Goal: Information Seeking & Learning: Compare options

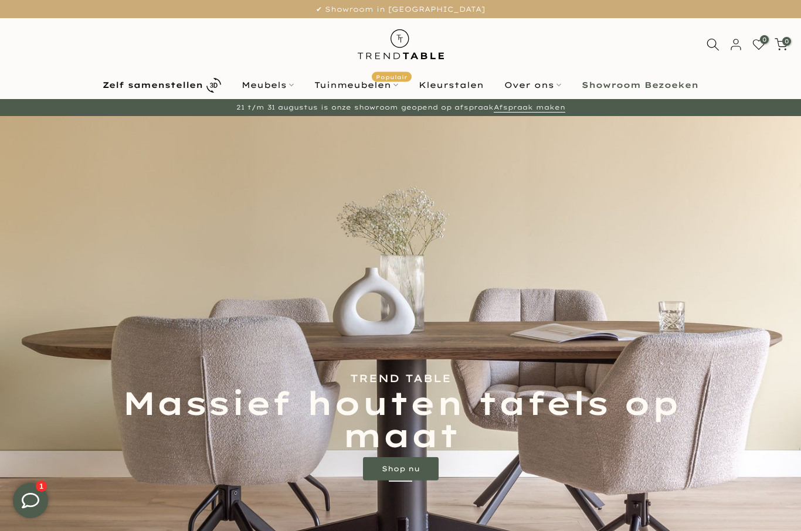
click at [263, 89] on link "Meubels" at bounding box center [268, 85] width 73 height 14
click at [270, 83] on link "Meubels" at bounding box center [268, 85] width 73 height 14
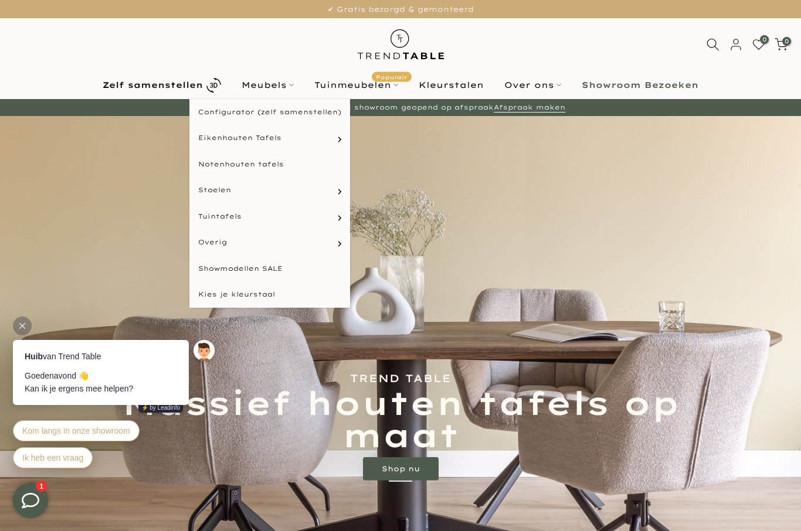
click at [0, 0] on link "Deens ovale eettafels" at bounding box center [0, 0] width 0 height 0
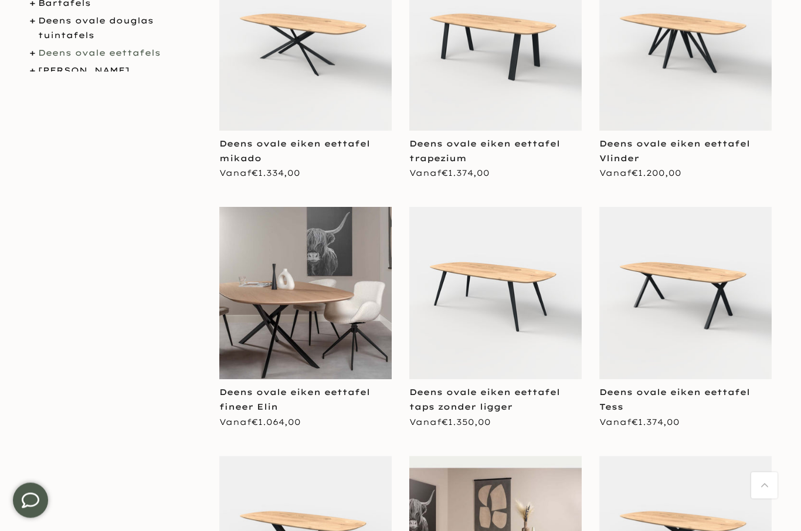
scroll to position [371, 0]
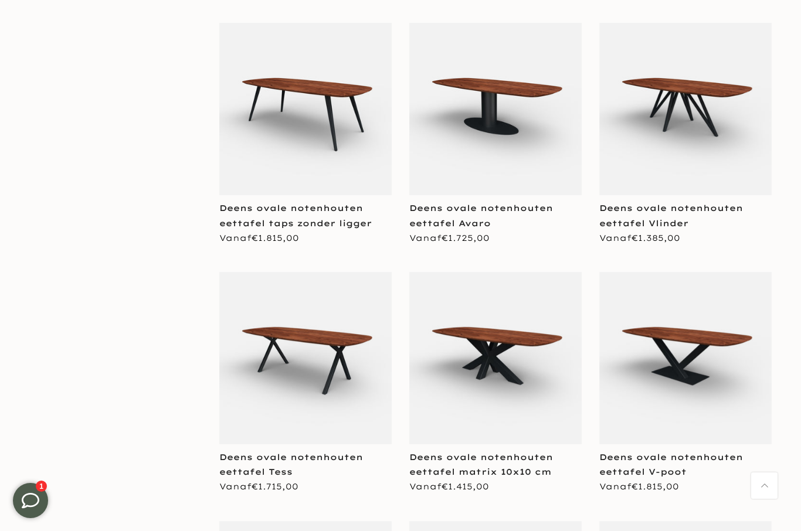
scroll to position [2390, 0]
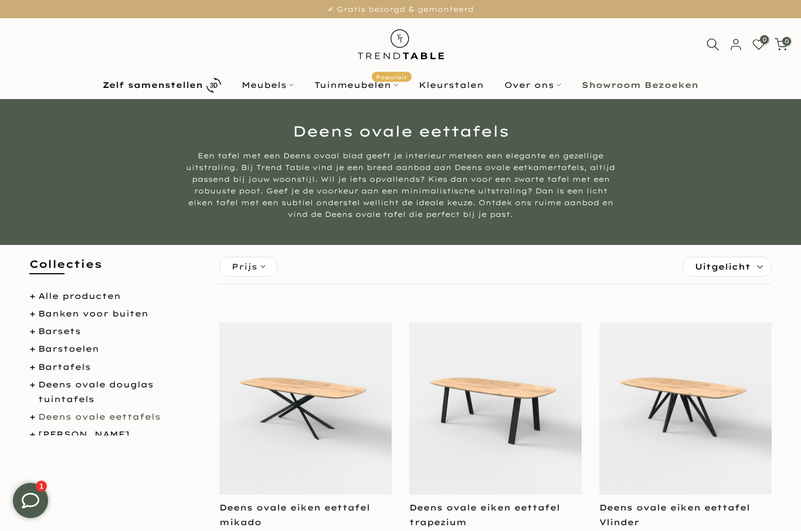
click at [276, 87] on link "Meubels" at bounding box center [268, 85] width 73 height 14
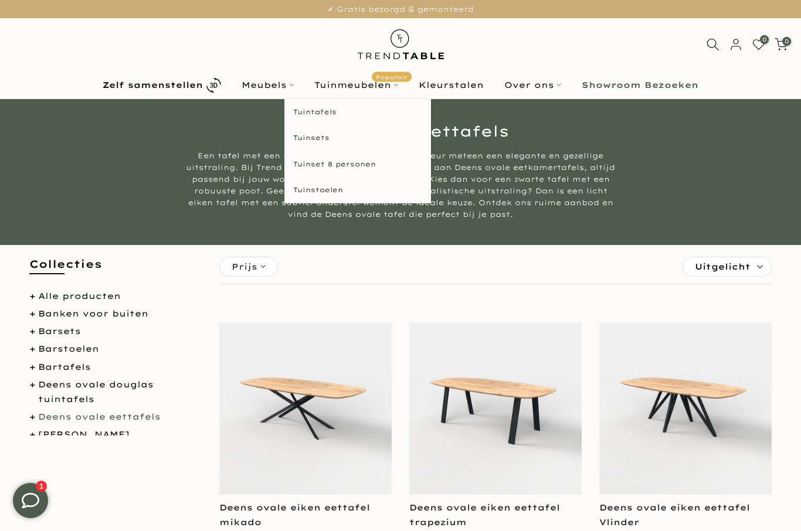
click at [358, 92] on link "Tuinmeubelen Populair" at bounding box center [356, 85] width 104 height 14
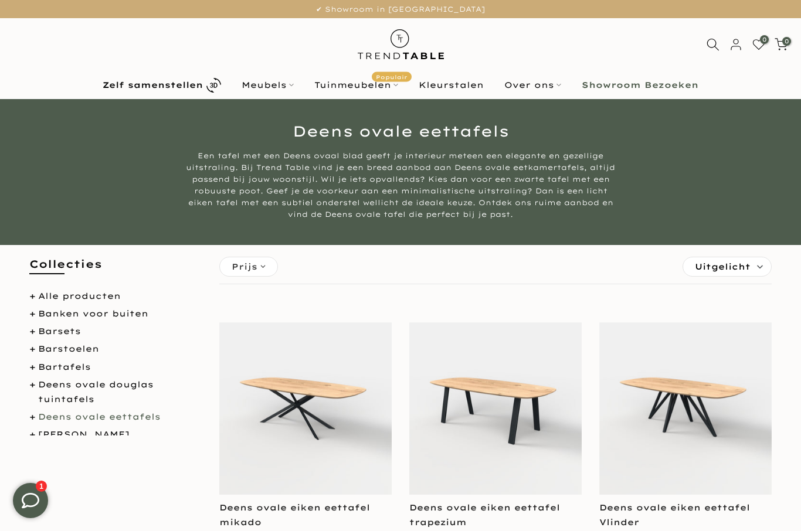
click at [279, 87] on link "Meubels" at bounding box center [268, 85] width 73 height 14
click at [277, 92] on link "Meubels" at bounding box center [268, 85] width 73 height 14
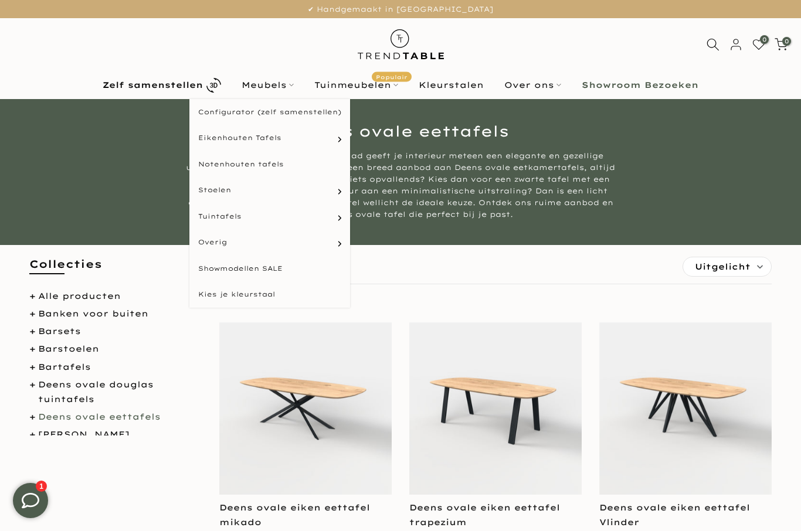
click at [278, 164] on link "Notenhouten tafels" at bounding box center [269, 164] width 161 height 26
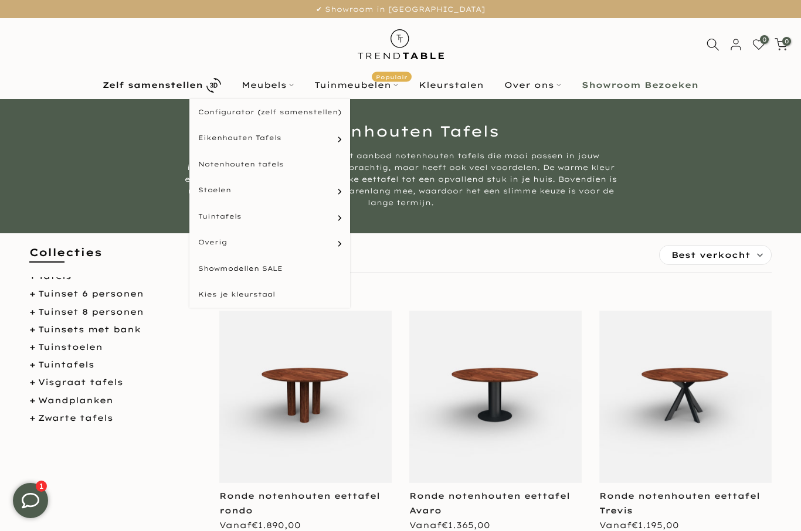
click at [273, 82] on link "Meubels" at bounding box center [268, 85] width 73 height 14
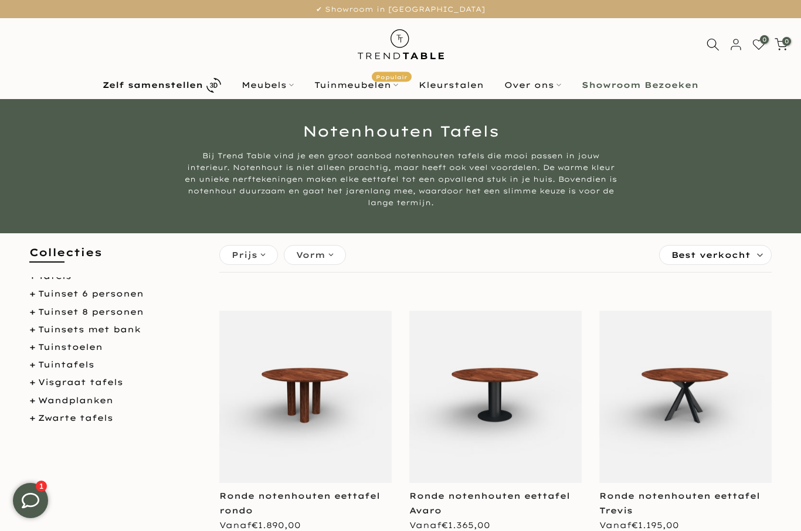
click at [286, 86] on link "Meubels" at bounding box center [268, 85] width 73 height 14
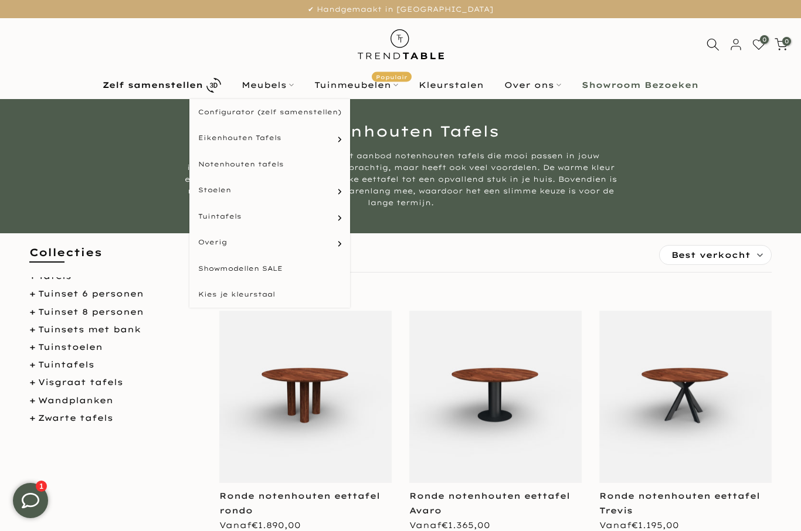
click at [282, 266] on link "Showmodellen SALE" at bounding box center [269, 269] width 161 height 26
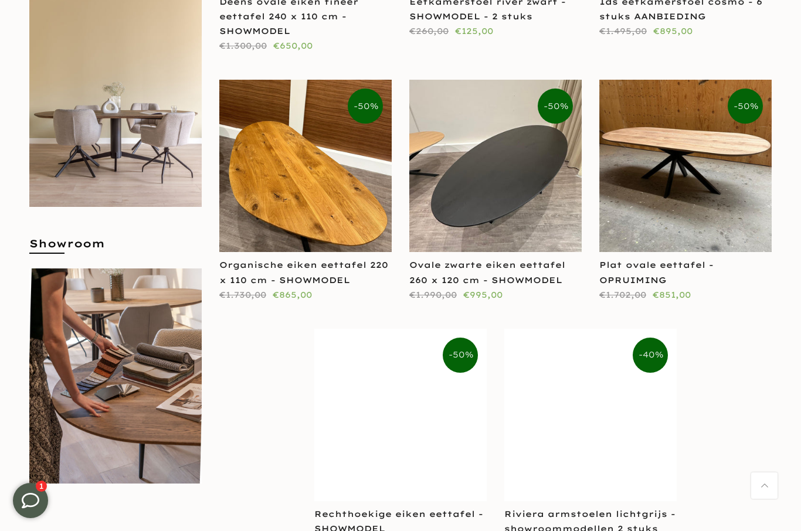
scroll to position [421, 0]
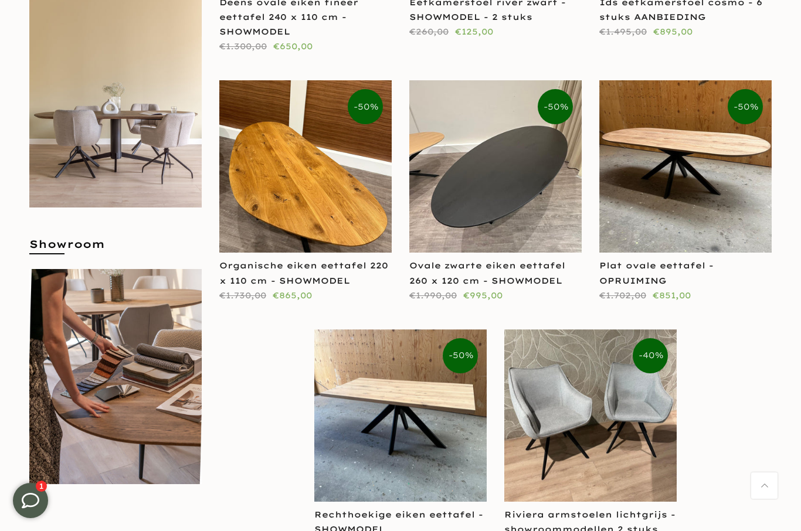
click at [49, 243] on h5 "Showroom" at bounding box center [115, 250] width 172 height 26
click at [62, 153] on img at bounding box center [115, 100] width 172 height 216
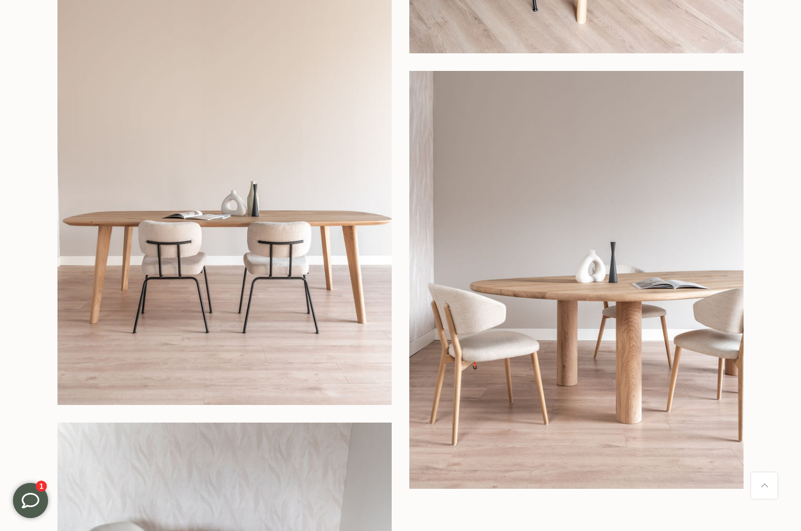
scroll to position [571, 0]
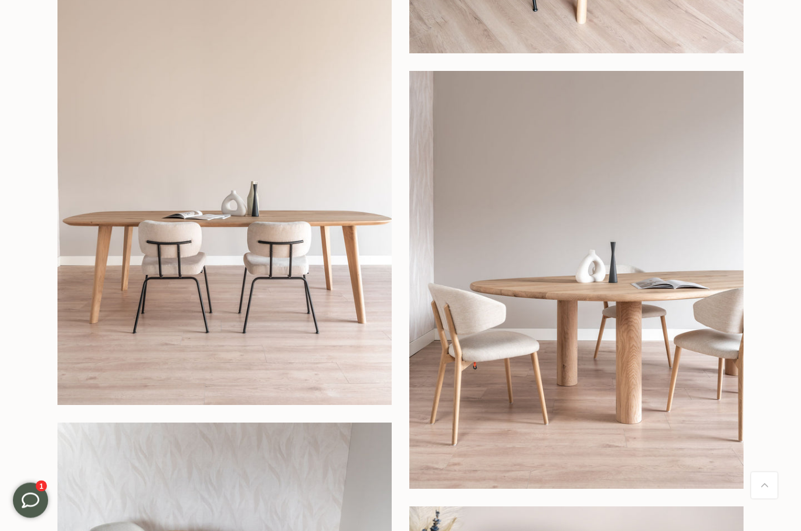
click at [561, 336] on img at bounding box center [576, 281] width 334 height 418
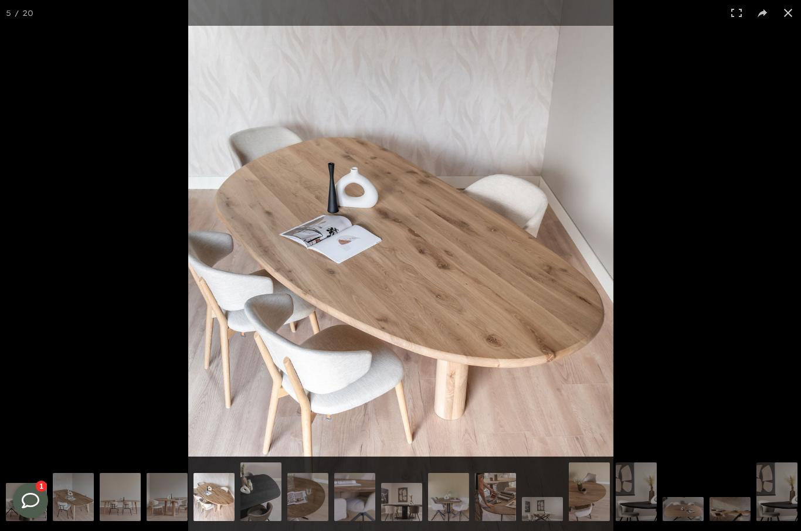
click at [79, 495] on img at bounding box center [73, 499] width 41 height 52
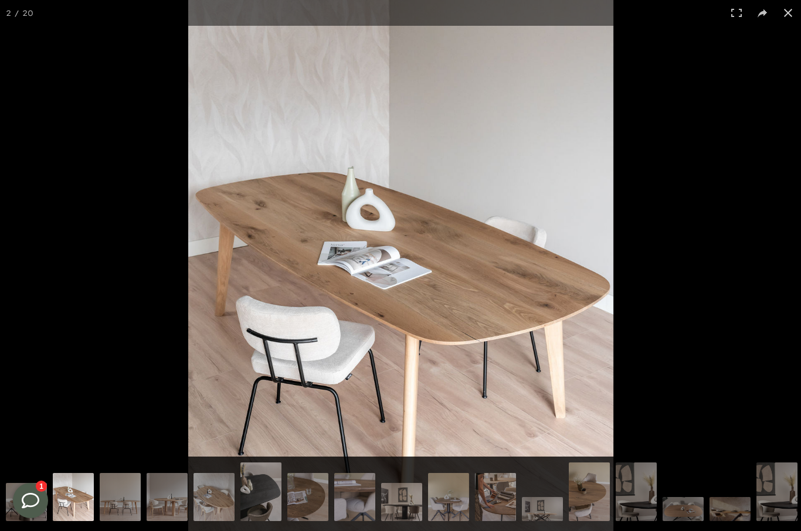
click at [129, 501] on img at bounding box center [120, 499] width 41 height 52
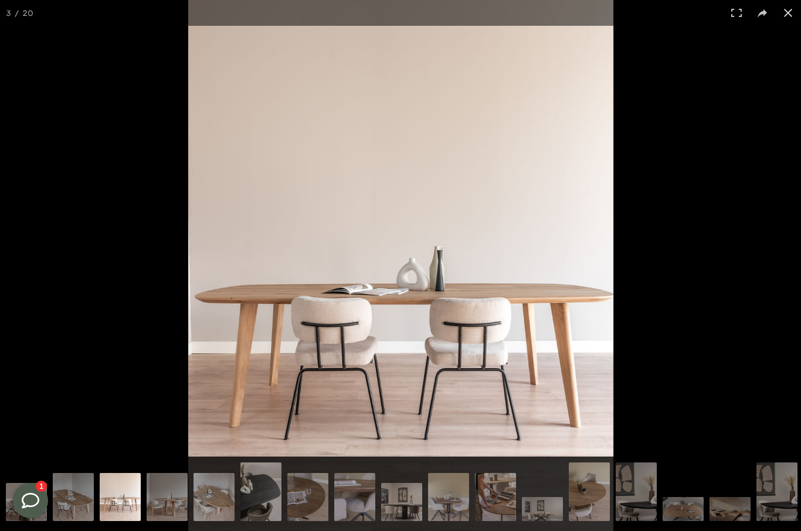
click at [168, 494] on img at bounding box center [167, 499] width 41 height 52
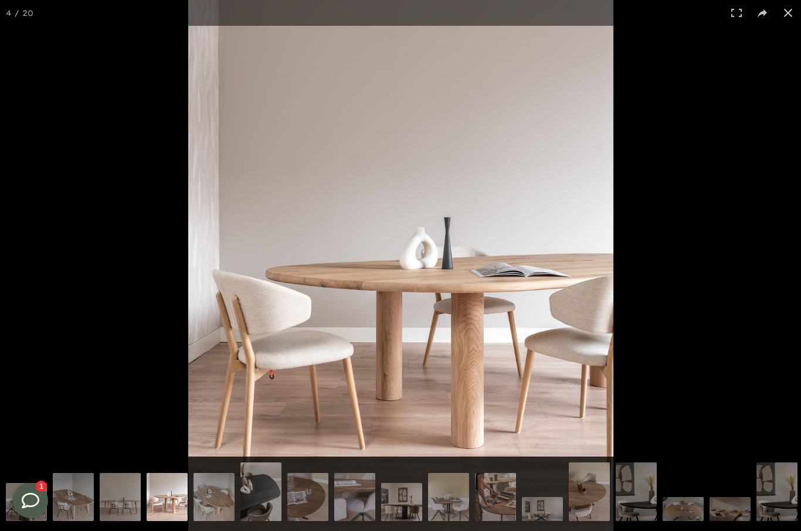
click at [212, 493] on img at bounding box center [214, 499] width 41 height 52
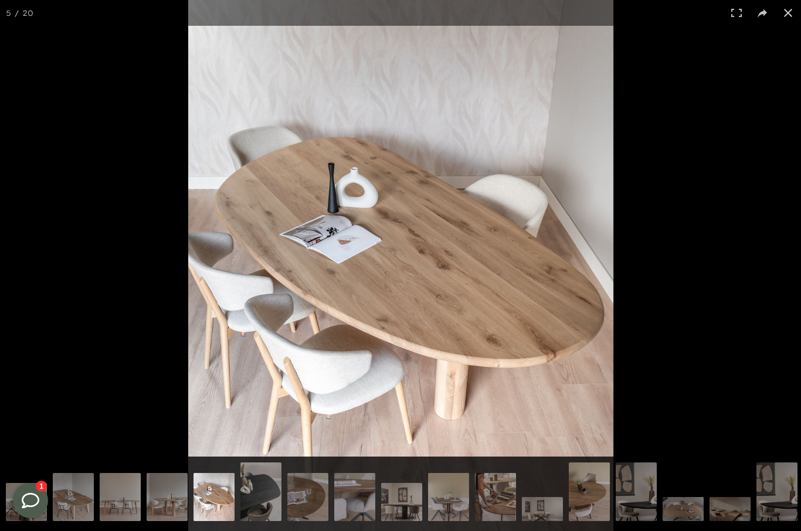
click at [255, 494] on img at bounding box center [261, 494] width 41 height 62
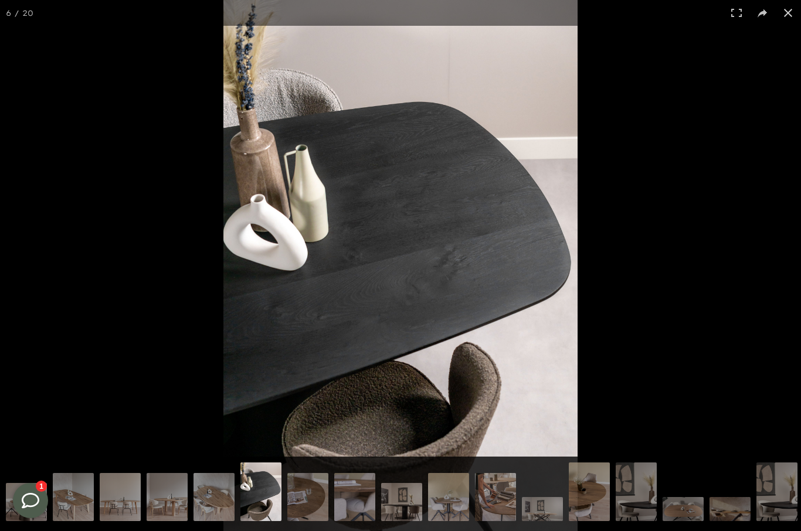
click at [405, 513] on img at bounding box center [401, 503] width 41 height 41
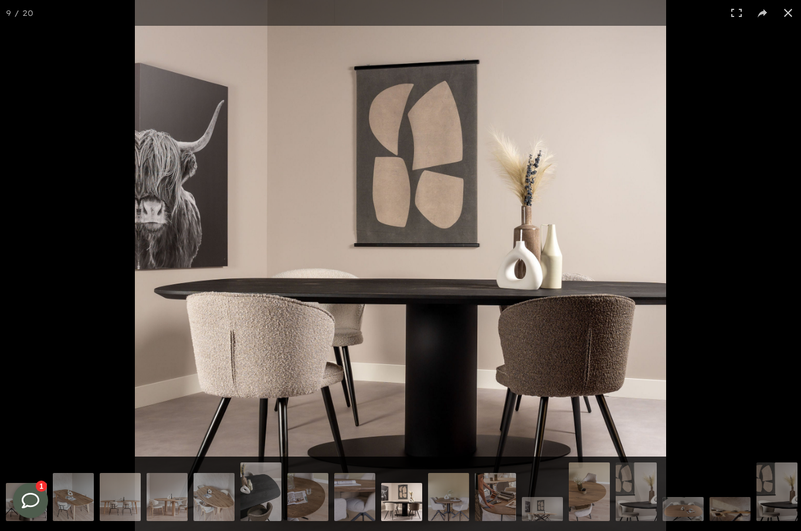
click at [634, 496] on img at bounding box center [636, 494] width 41 height 62
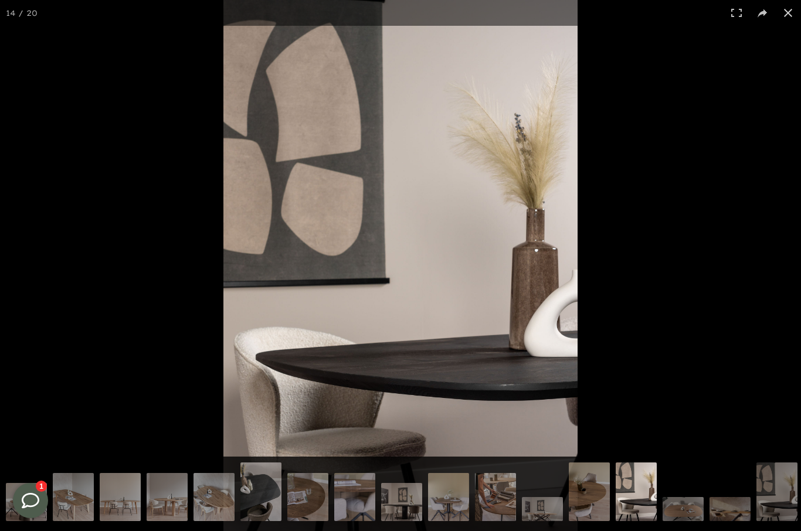
click at [636, 496] on img at bounding box center [636, 491] width 41 height 62
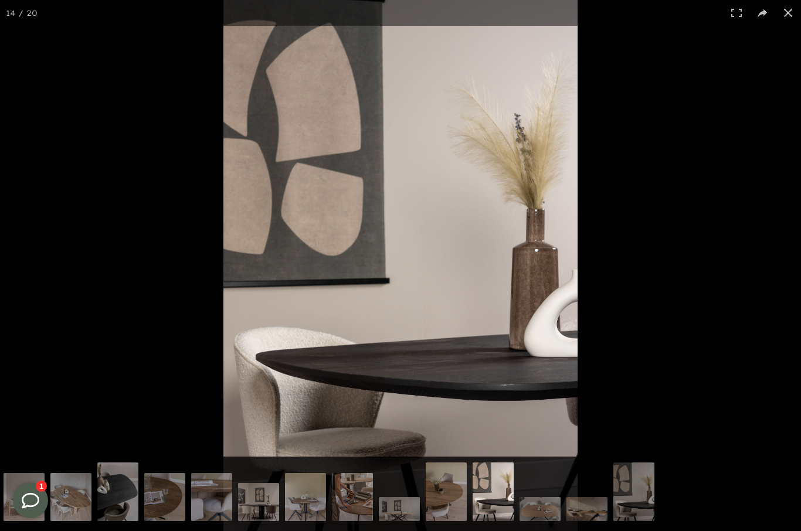
scroll to position [0, 143]
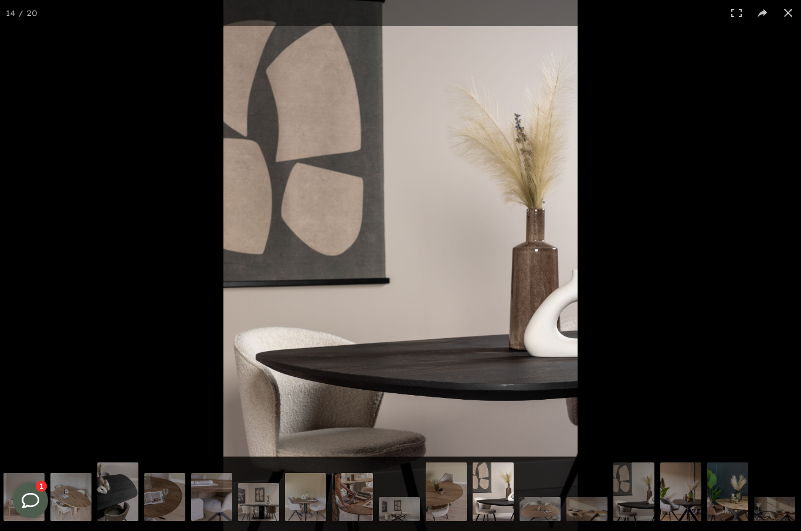
click at [631, 510] on img at bounding box center [634, 494] width 41 height 62
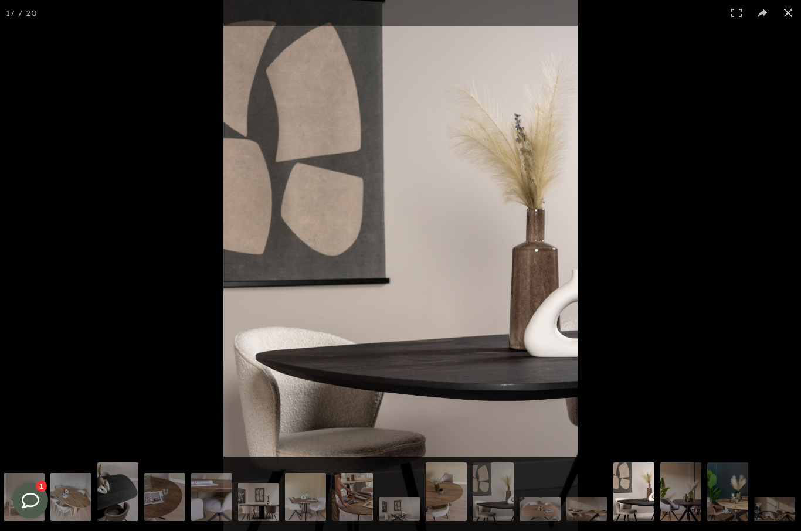
click at [683, 505] on img at bounding box center [681, 494] width 41 height 62
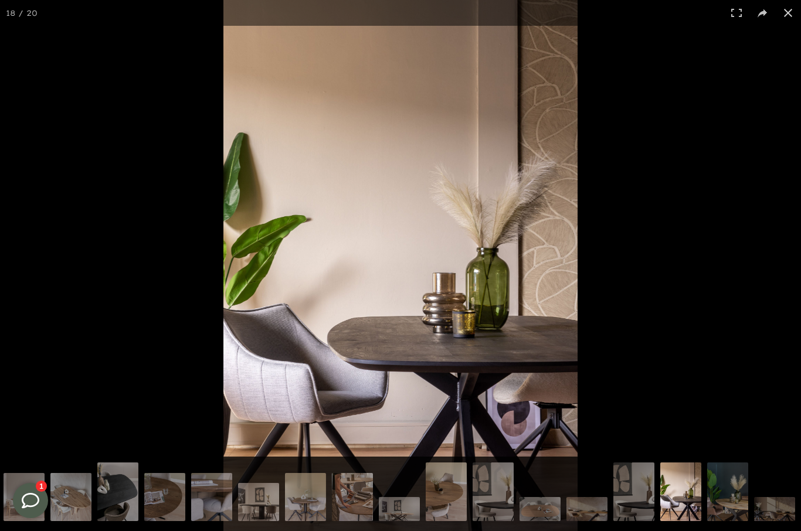
click at [683, 505] on img at bounding box center [681, 491] width 41 height 62
click at [79, 488] on img at bounding box center [70, 499] width 41 height 52
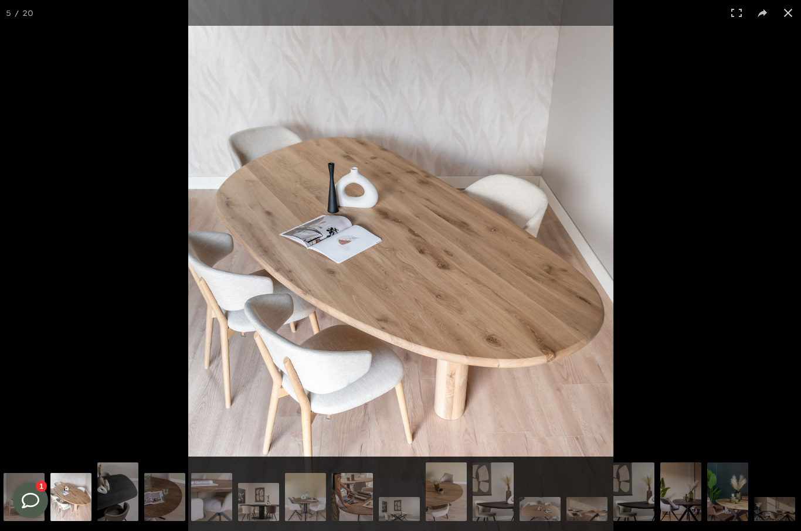
click at [206, 500] on img at bounding box center [211, 499] width 41 height 52
click at [206, 499] on img at bounding box center [211, 499] width 41 height 52
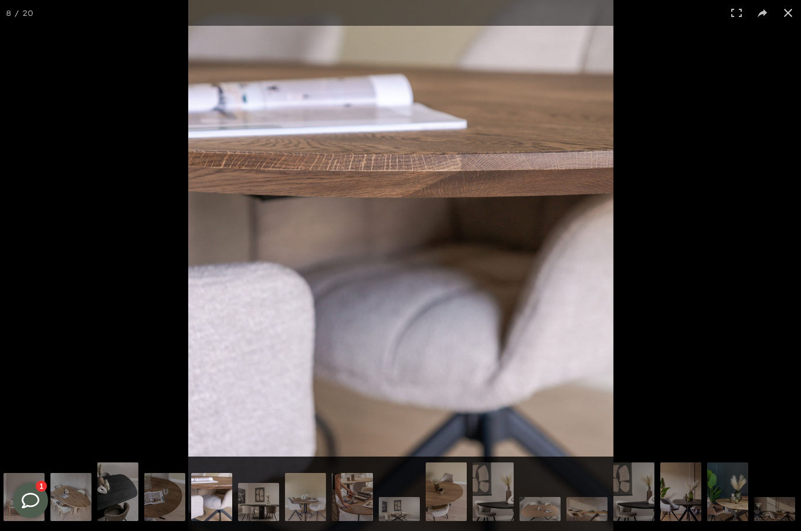
click at [219, 503] on img at bounding box center [211, 496] width 41 height 52
click at [81, 507] on img at bounding box center [70, 499] width 41 height 52
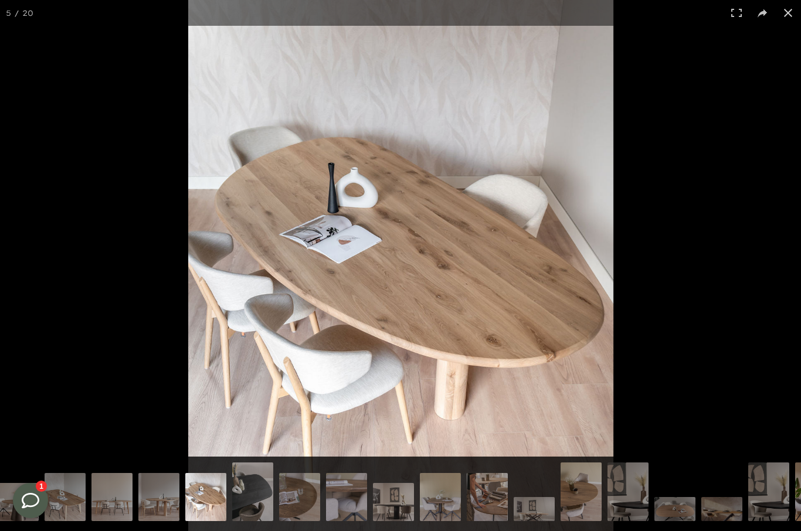
scroll to position [0, 7]
click at [164, 500] on img at bounding box center [160, 499] width 41 height 52
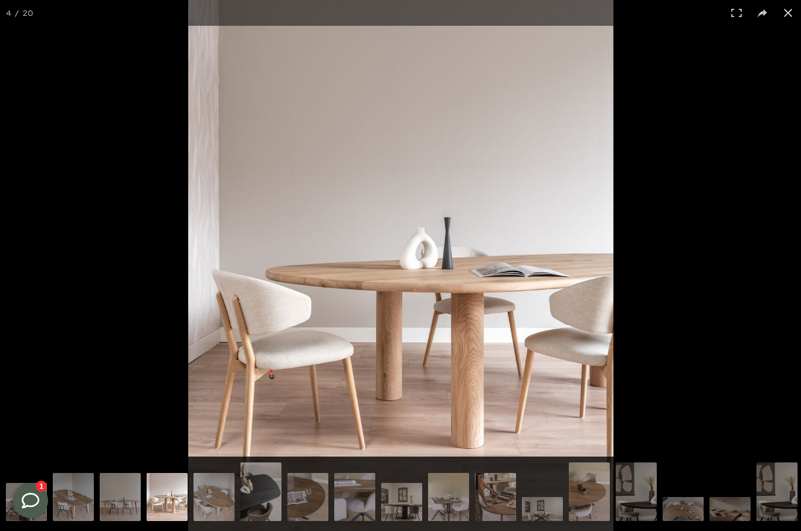
scroll to position [0, 0]
click at [125, 498] on img at bounding box center [120, 499] width 41 height 52
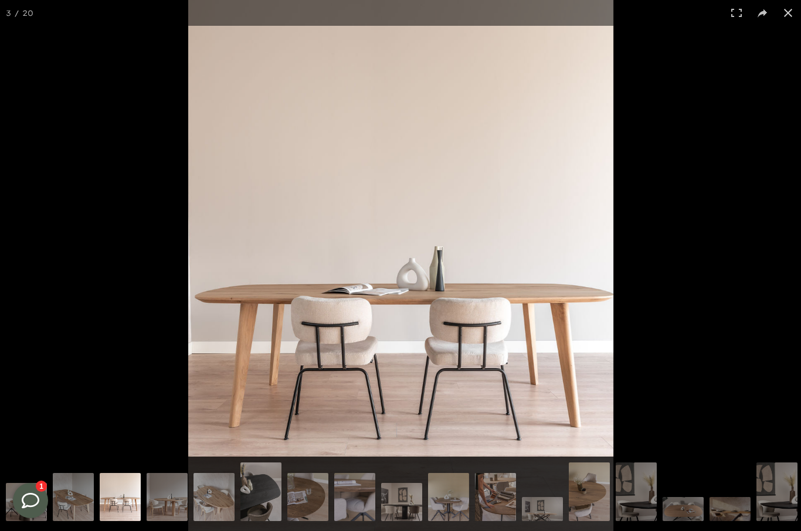
click at [164, 499] on img at bounding box center [167, 499] width 41 height 52
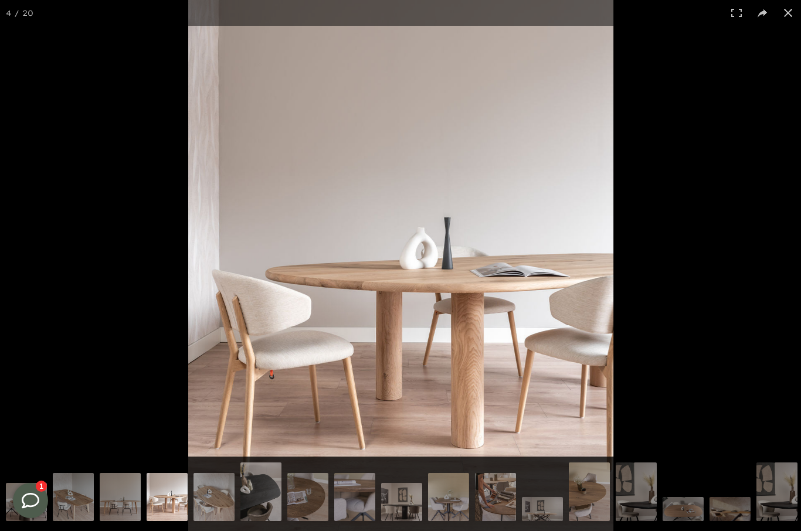
click at [112, 501] on img at bounding box center [120, 499] width 41 height 52
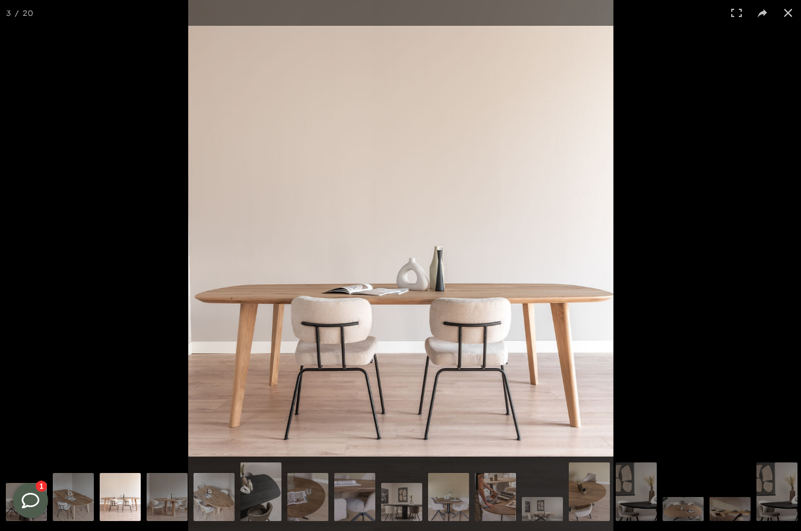
scroll to position [572, 0]
click at [75, 500] on img at bounding box center [73, 499] width 41 height 52
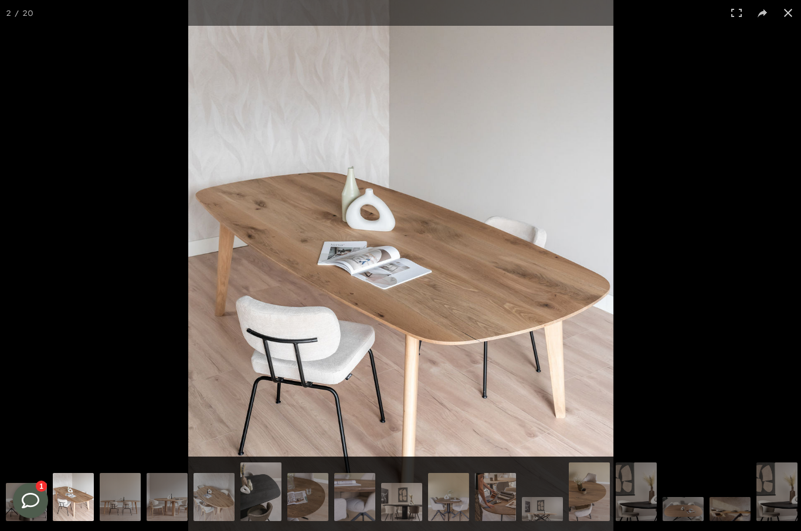
click at [33, 510] on button at bounding box center [30, 500] width 35 height 35
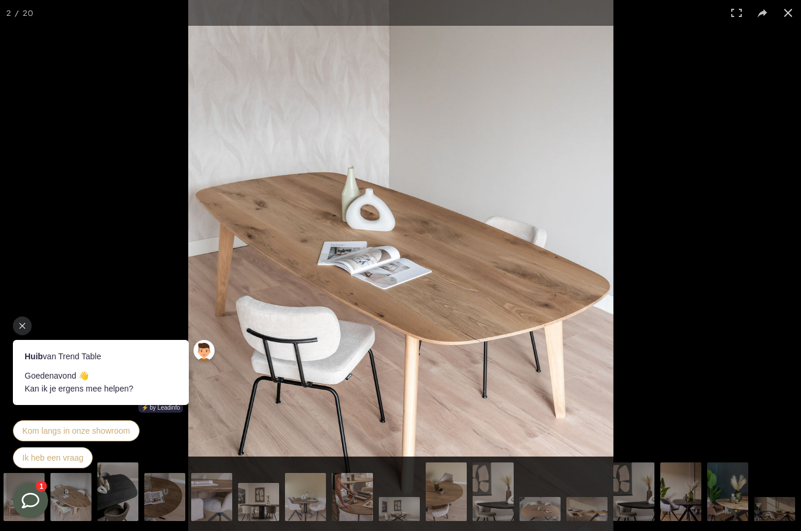
scroll to position [0, 143]
click at [730, 481] on img at bounding box center [727, 494] width 41 height 62
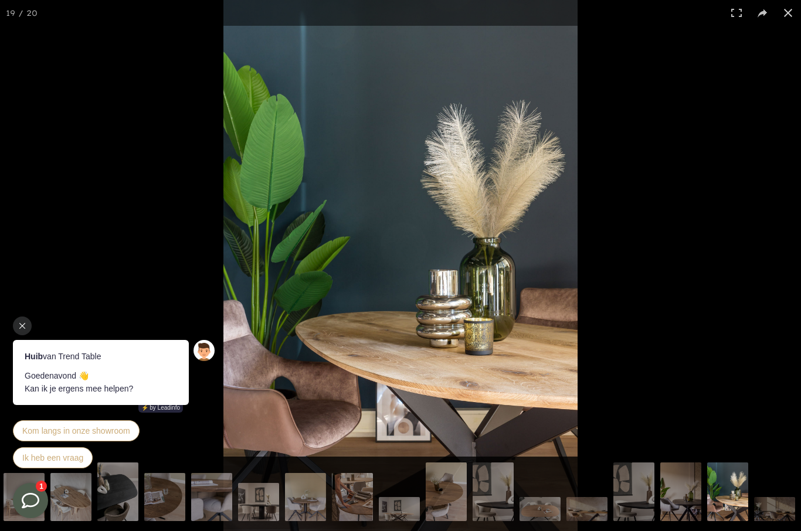
click at [774, 510] on img at bounding box center [774, 511] width 41 height 28
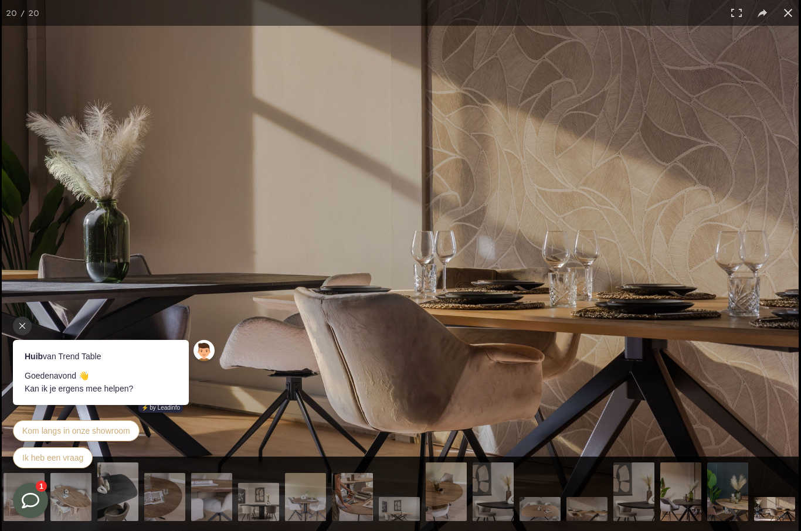
click at [266, 501] on img at bounding box center [258, 503] width 41 height 41
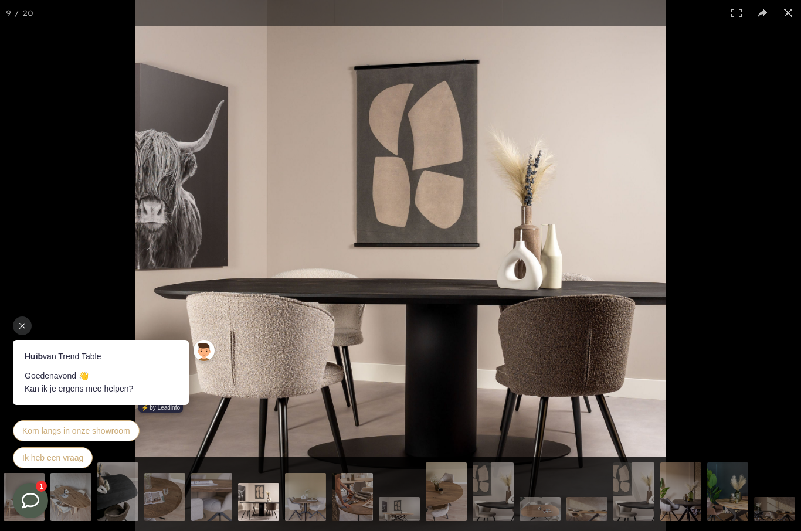
click at [158, 497] on img at bounding box center [164, 499] width 41 height 52
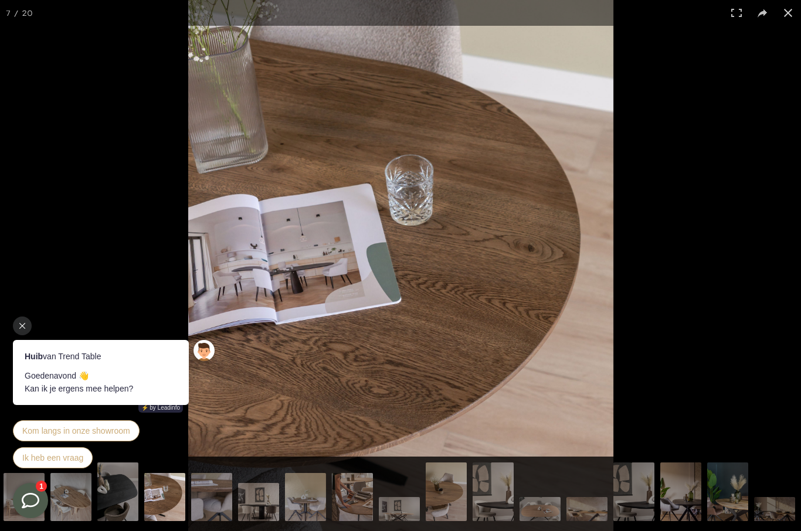
click at [81, 500] on img at bounding box center [70, 499] width 41 height 52
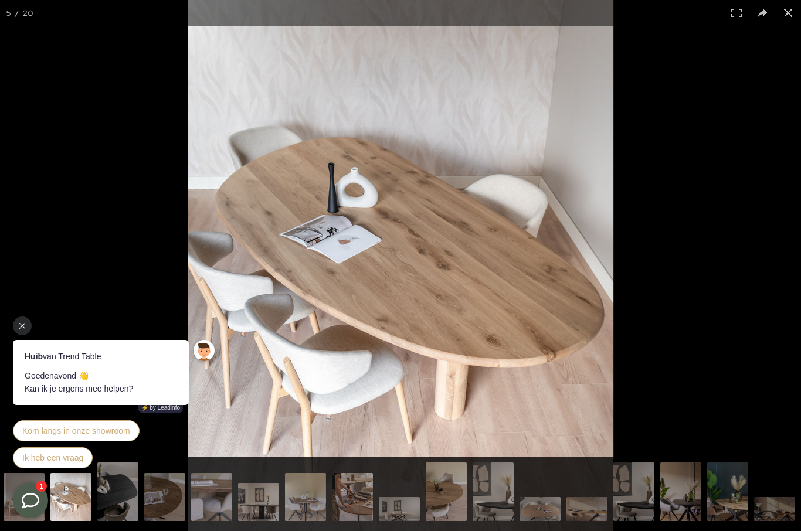
click at [790, 15] on button at bounding box center [789, 13] width 26 height 26
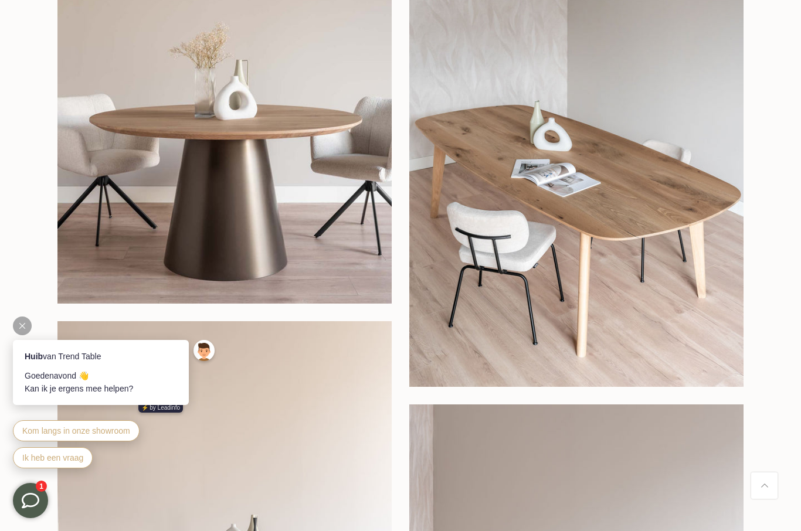
scroll to position [0, 0]
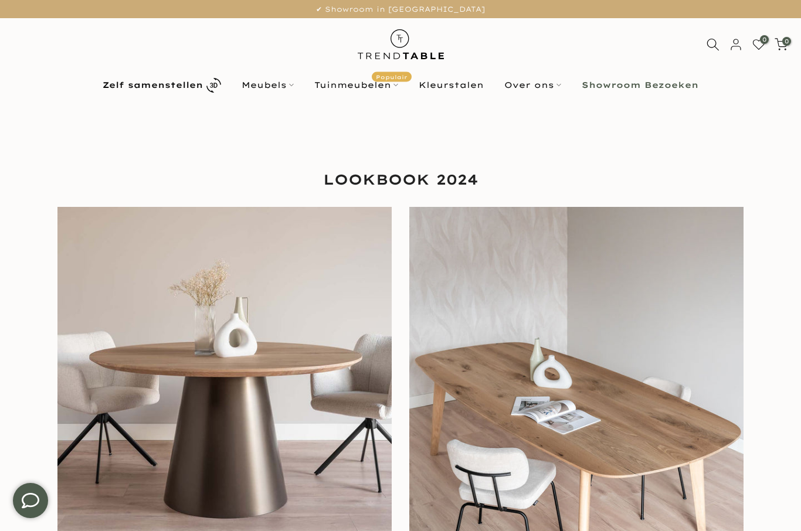
click at [277, 86] on link "Meubels" at bounding box center [268, 85] width 73 height 14
click at [296, 85] on link "Meubels" at bounding box center [268, 85] width 73 height 14
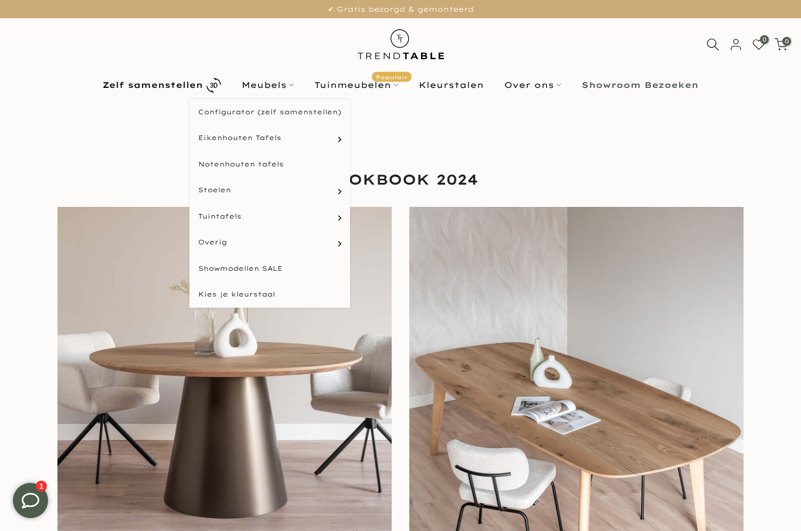
click at [0, 0] on link "Eetkamerstoelen" at bounding box center [0, 0] width 0 height 0
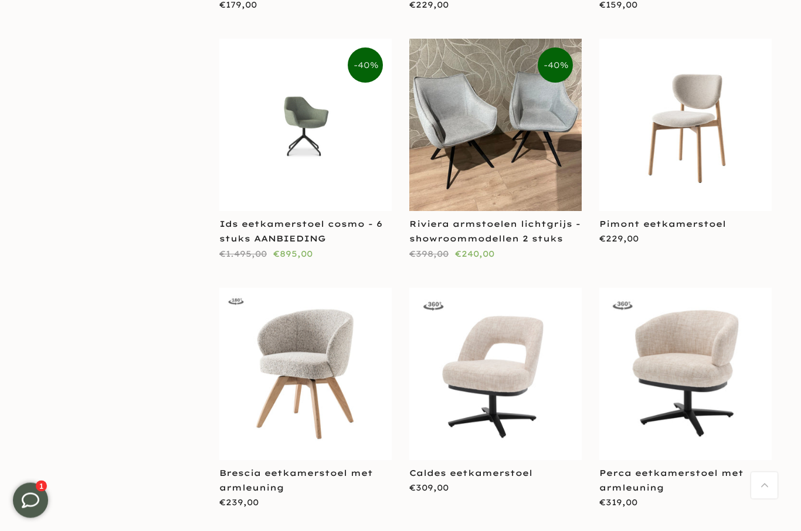
scroll to position [1770, 0]
click at [319, 321] on img at bounding box center [305, 373] width 172 height 172
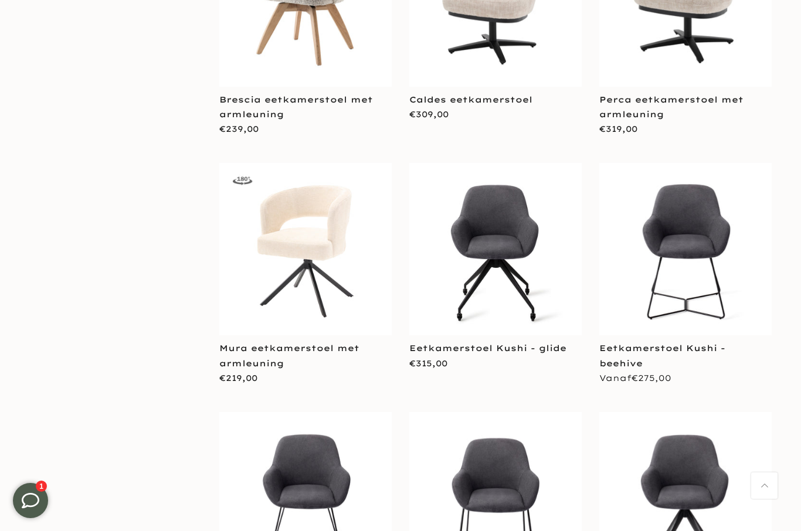
scroll to position [2189, 0]
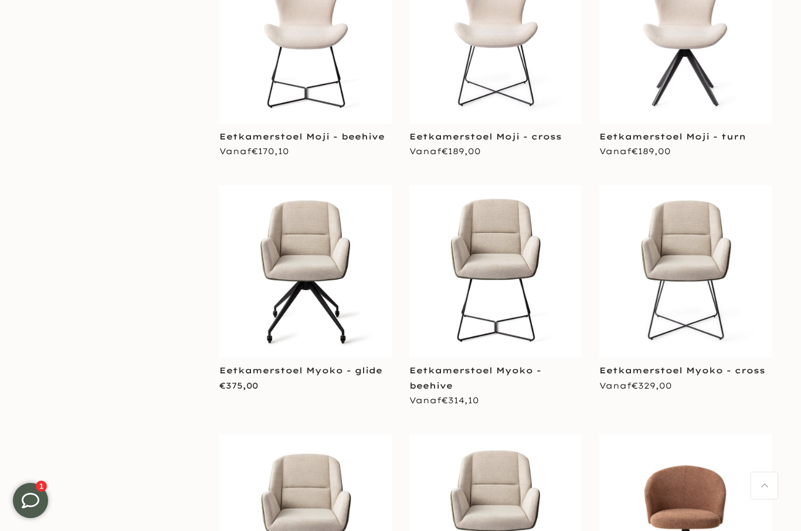
scroll to position [4296, 0]
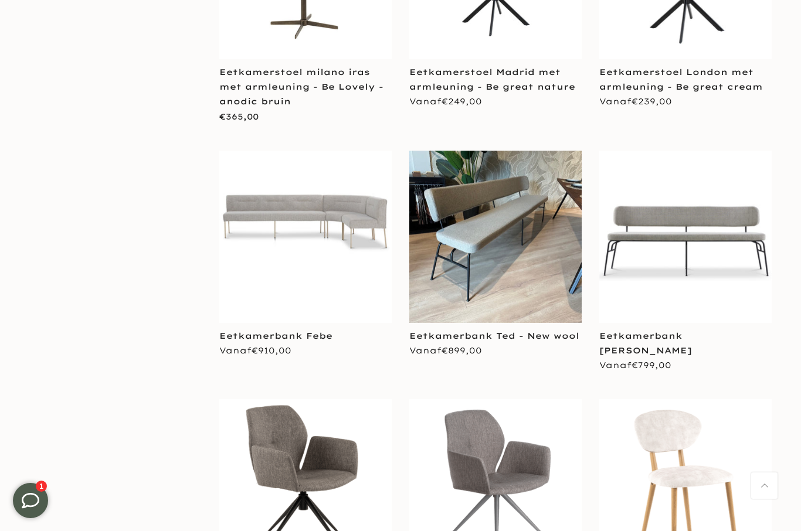
scroll to position [7528, 0]
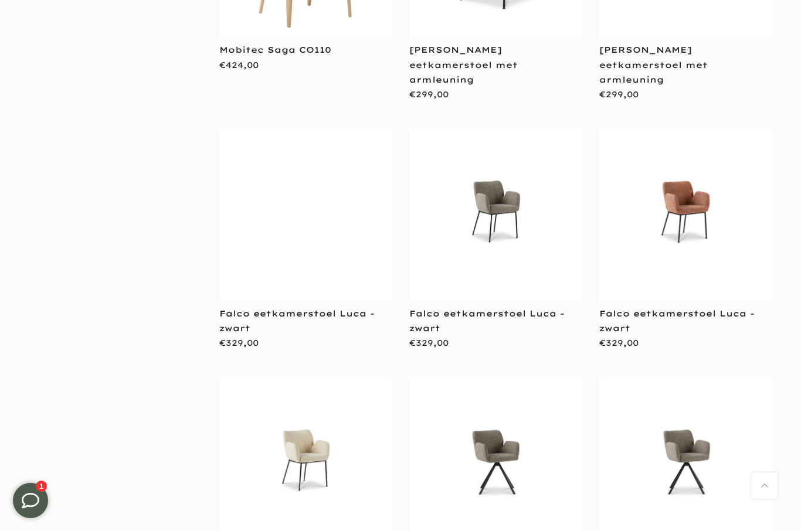
scroll to position [8625, 0]
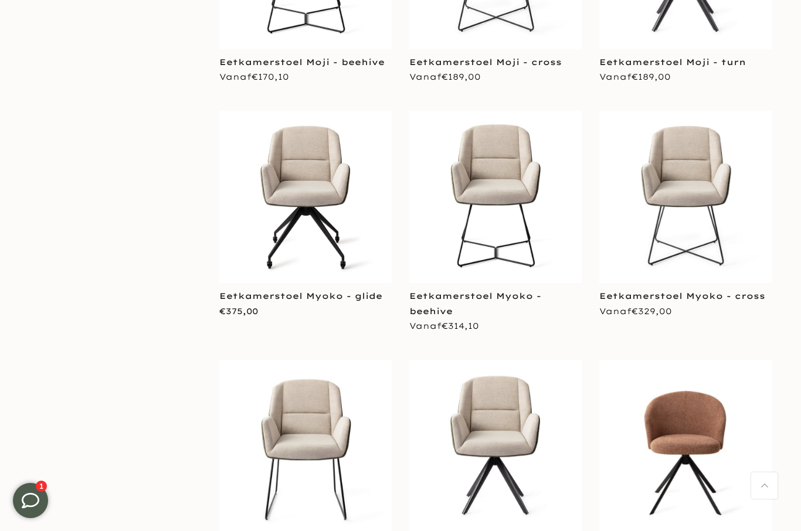
scroll to position [4362, 0]
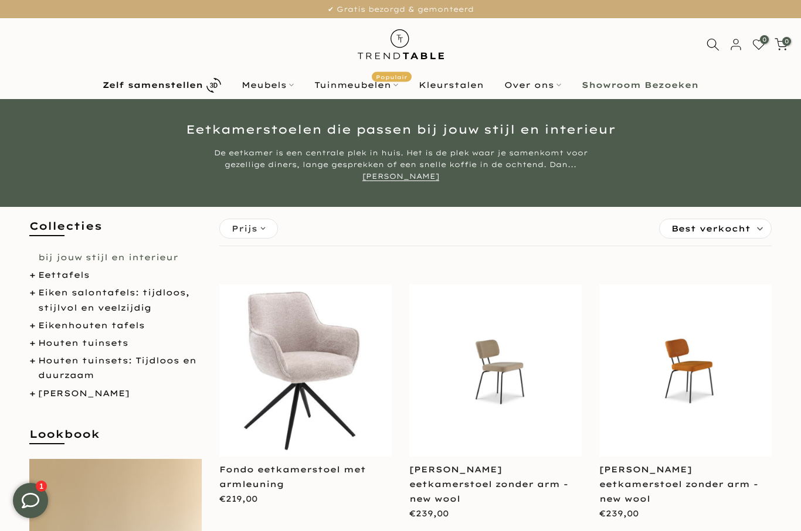
click at [295, 90] on link "Meubels" at bounding box center [268, 85] width 73 height 14
click at [300, 88] on link "Meubels" at bounding box center [268, 85] width 73 height 14
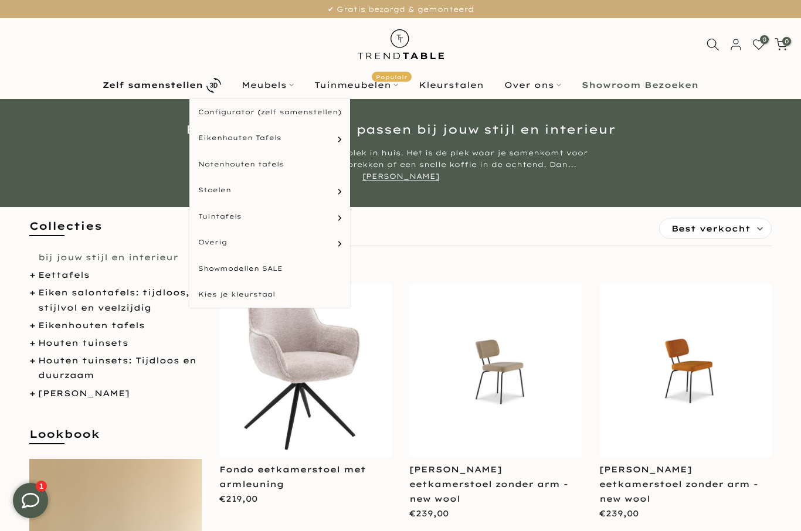
click at [293, 92] on link "Meubels" at bounding box center [268, 85] width 73 height 14
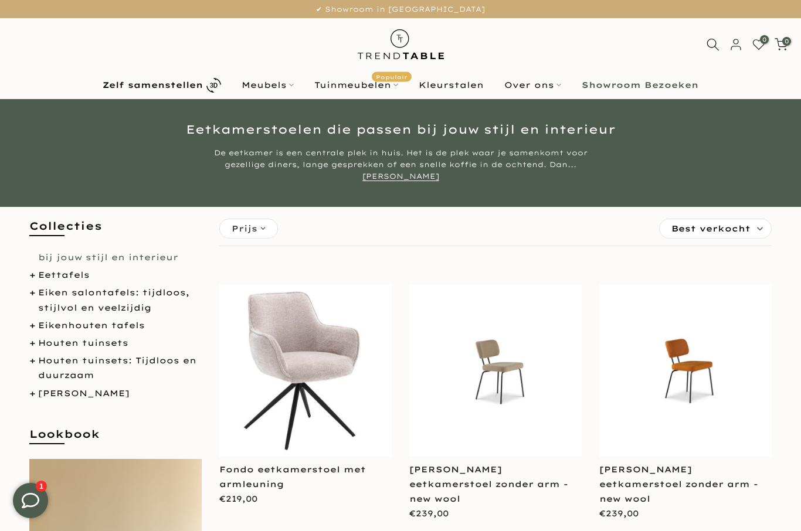
click at [297, 83] on link "Meubels" at bounding box center [268, 85] width 73 height 14
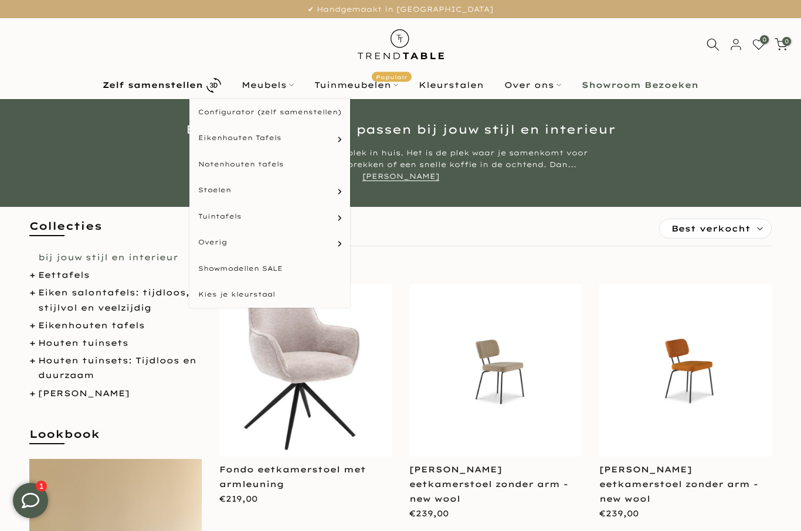
click at [46, 362] on link "Houten tuinsets: Tijdloos en duurzaam" at bounding box center [117, 367] width 158 height 25
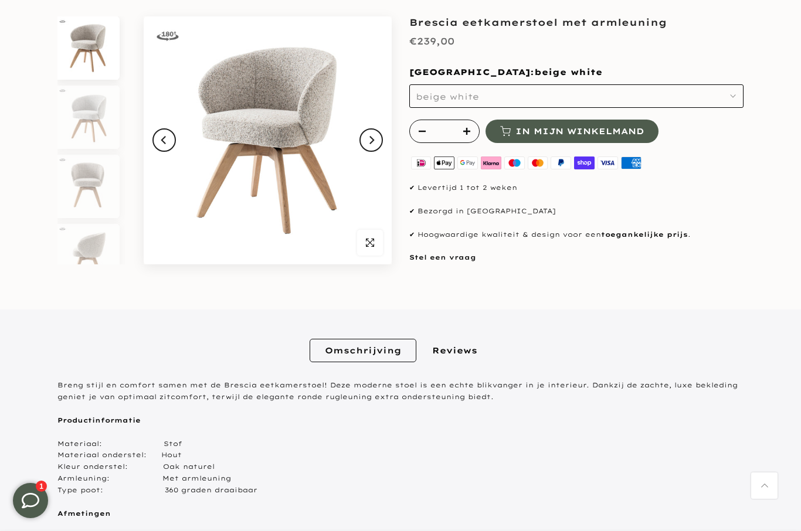
scroll to position [133, 0]
click at [728, 97] on button "beige white" at bounding box center [576, 95] width 334 height 23
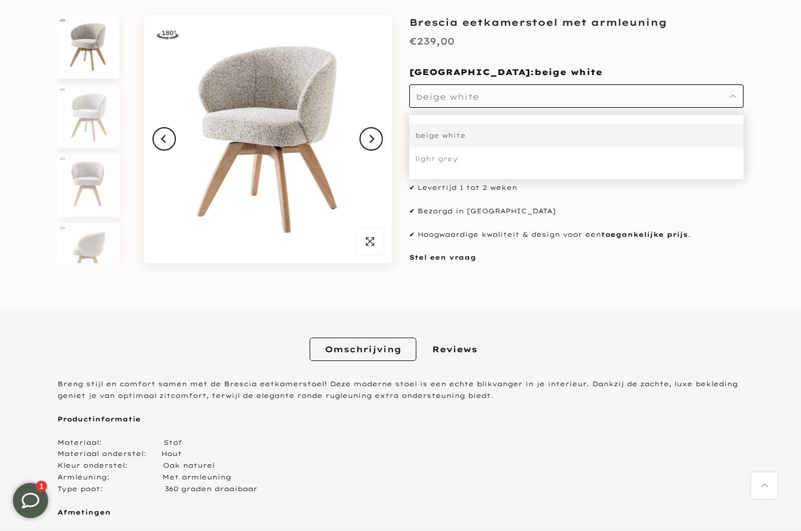
click at [770, 273] on section "**********" at bounding box center [400, 386] width 801 height 743
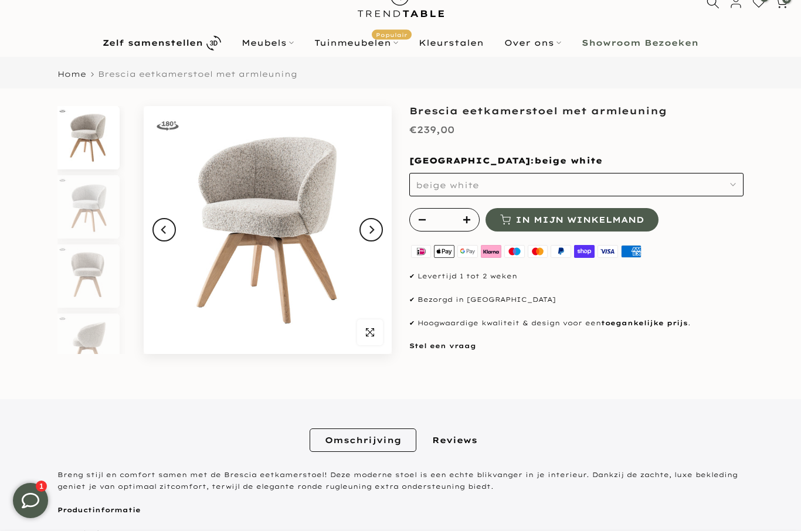
scroll to position [0, 0]
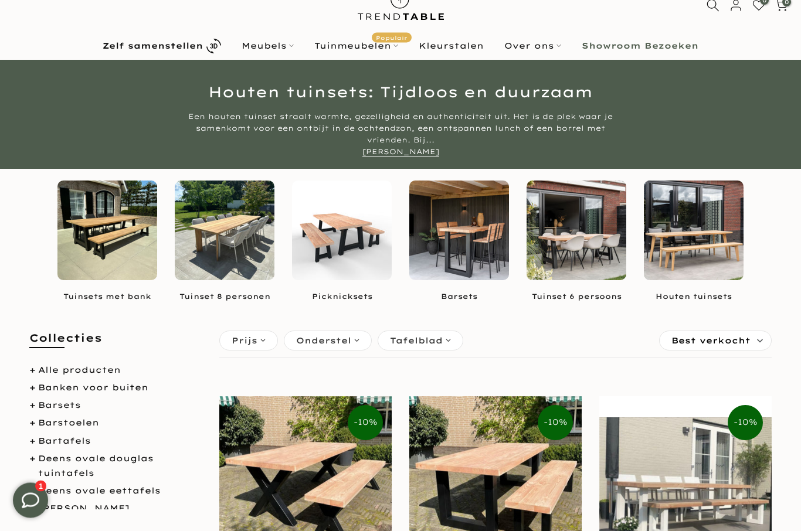
scroll to position [39, 0]
click at [75, 407] on link "Barsets" at bounding box center [59, 405] width 43 height 11
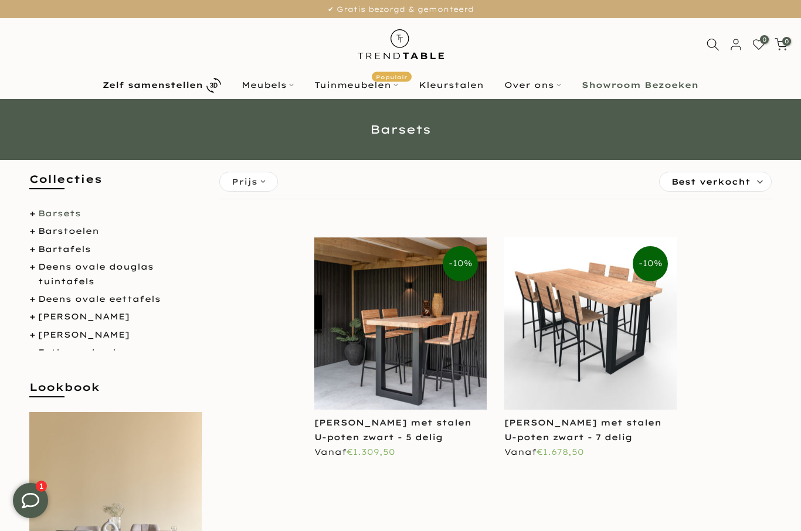
scroll to position [40, 0]
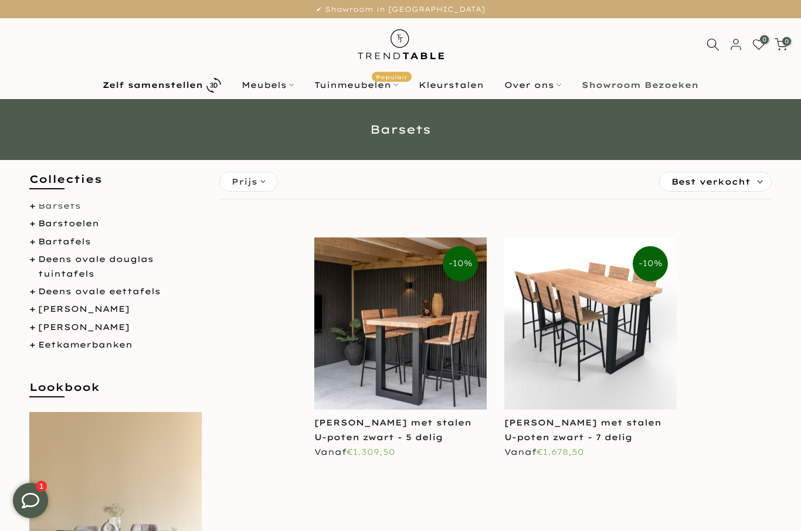
click at [43, 243] on link "Bartafels" at bounding box center [64, 241] width 53 height 11
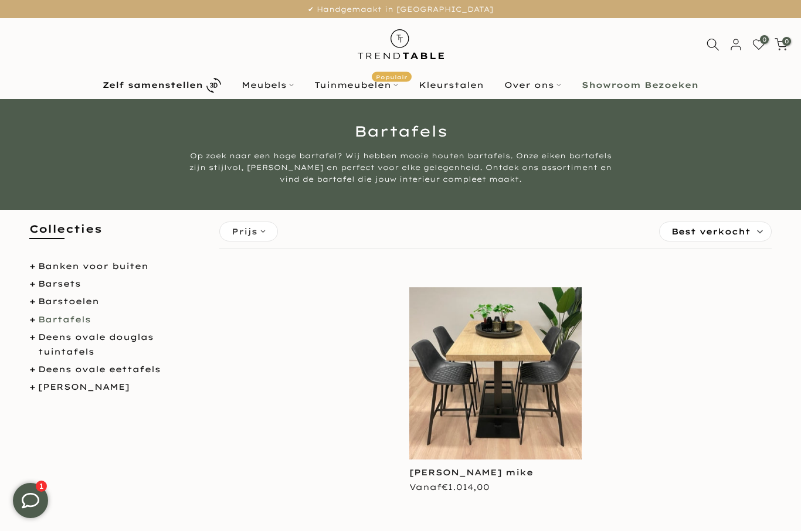
click at [297, 87] on link "Meubels" at bounding box center [268, 85] width 73 height 14
click at [608, 43] on div "0 0 / €0,00" at bounding box center [701, 45] width 201 height 14
click at [295, 90] on link "Meubels" at bounding box center [268, 85] width 73 height 14
click at [297, 92] on link "Meubels" at bounding box center [268, 85] width 73 height 14
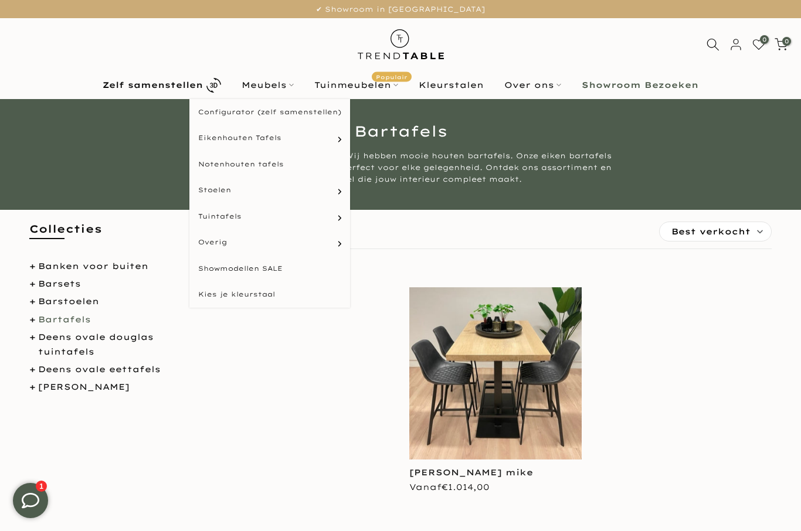
click at [52, 369] on link "Deens ovale eettafels" at bounding box center [99, 369] width 123 height 11
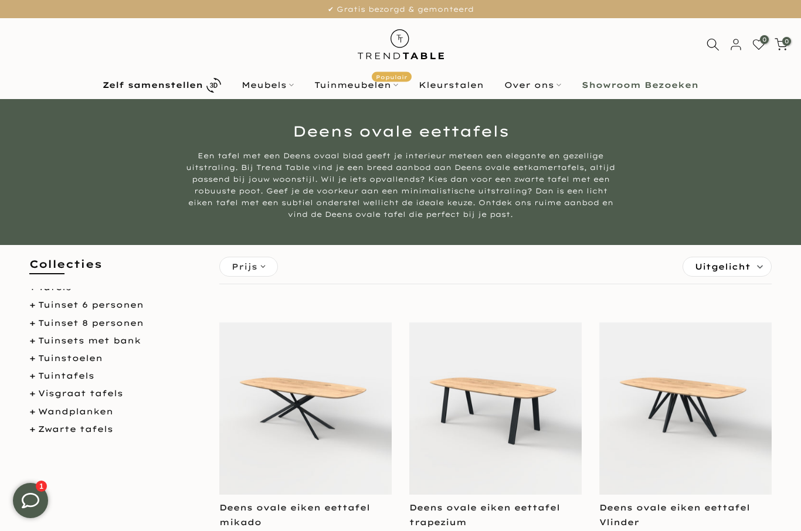
scroll to position [598, 0]
click at [47, 394] on link "Visgraat tafels" at bounding box center [80, 394] width 85 height 11
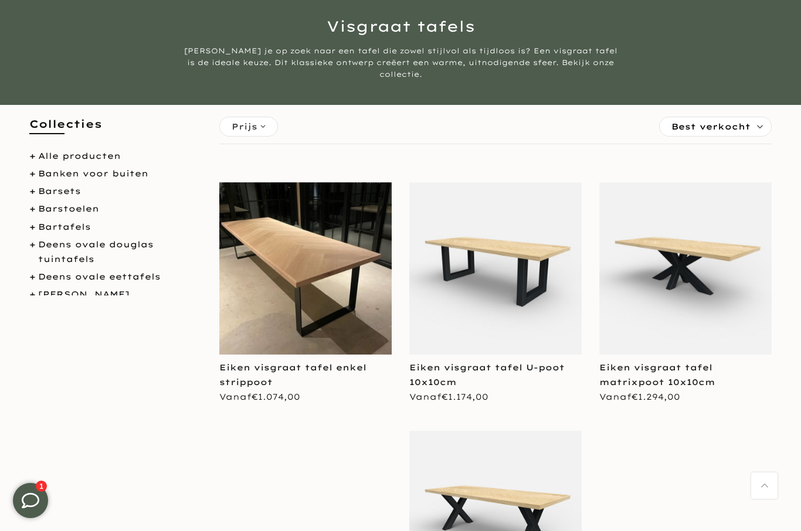
scroll to position [104, 0]
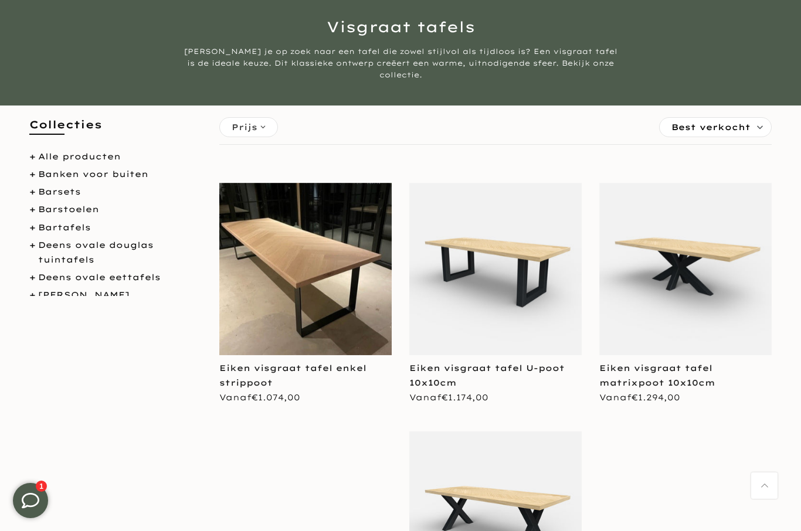
click at [50, 272] on link "Deens ovale eettafels" at bounding box center [99, 277] width 123 height 11
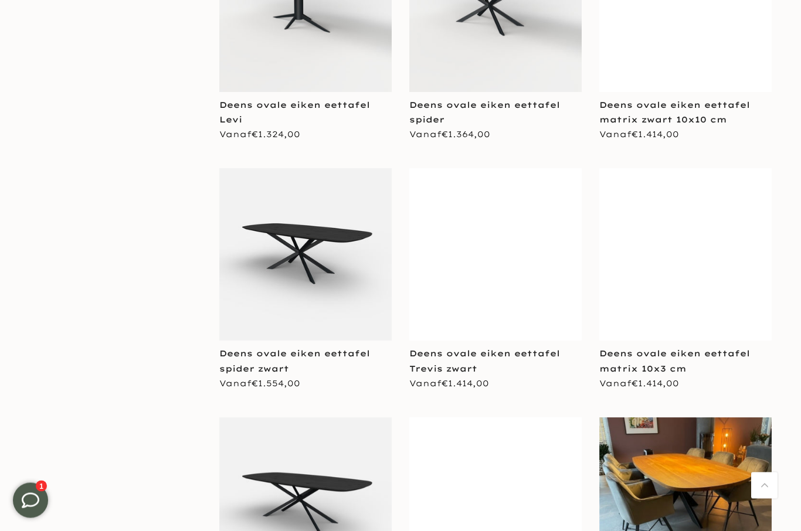
scroll to position [1399, 0]
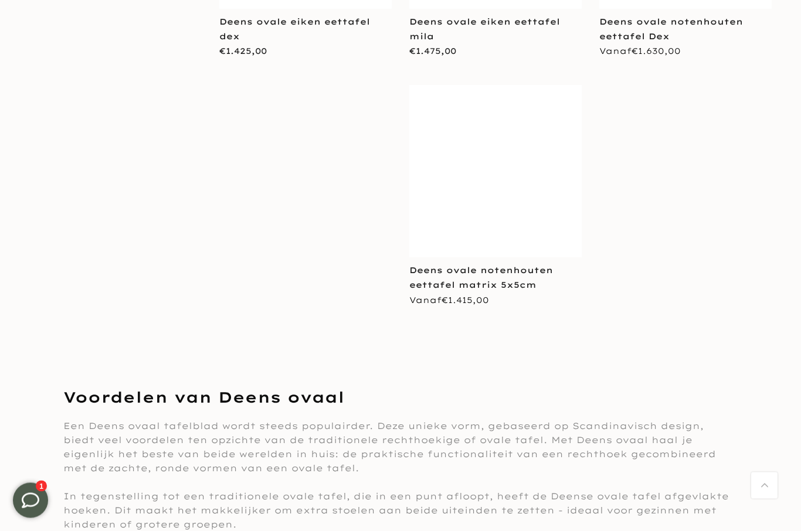
scroll to position [3484, 0]
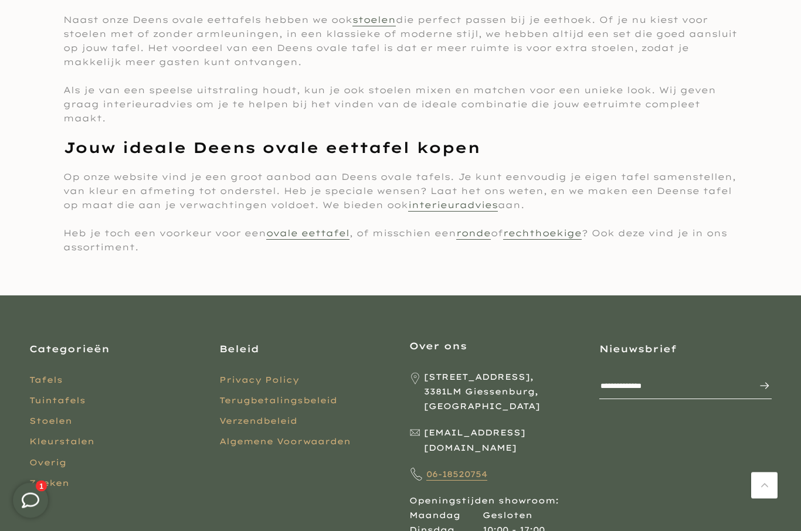
scroll to position [4420, 0]
